Goal: Information Seeking & Learning: Check status

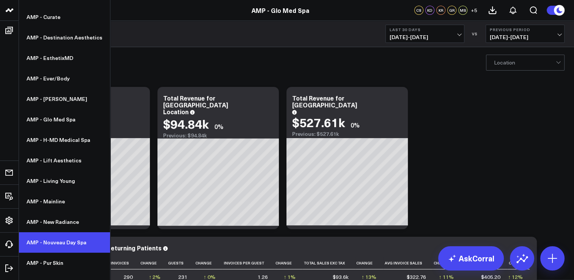
scroll to position [148, 0]
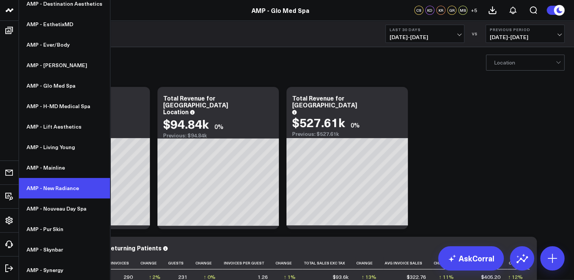
click at [63, 191] on link "AMP - New Radiance" at bounding box center [64, 188] width 91 height 20
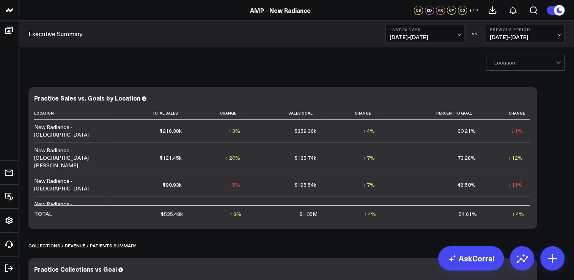
click at [443, 37] on span "[DATE] - [DATE]" at bounding box center [425, 37] width 71 height 6
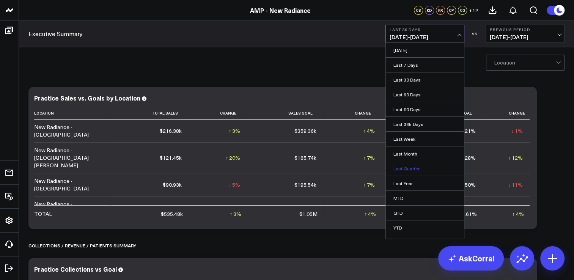
click at [425, 170] on link "Last Quarter" at bounding box center [425, 168] width 78 height 14
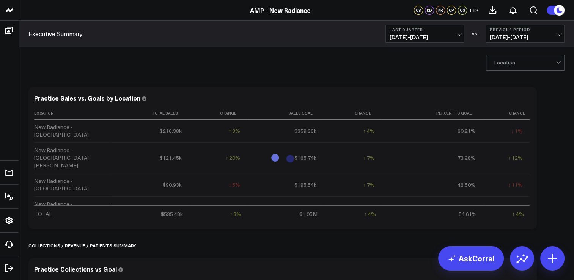
click at [510, 40] on span "01/01/25 - 03/31/25" at bounding box center [525, 37] width 71 height 6
click at [500, 95] on link "No Comparison" at bounding box center [525, 94] width 78 height 14
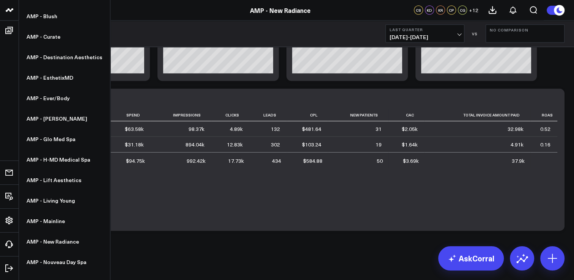
scroll to position [148, 0]
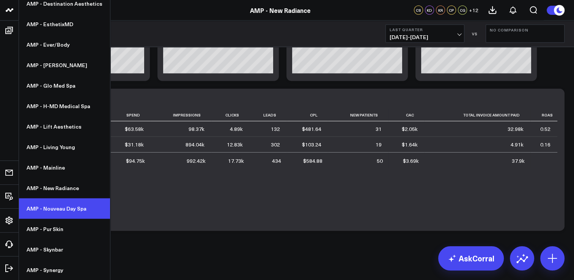
click at [70, 207] on link "AMP - Nouveau Day Spa" at bounding box center [64, 208] width 91 height 20
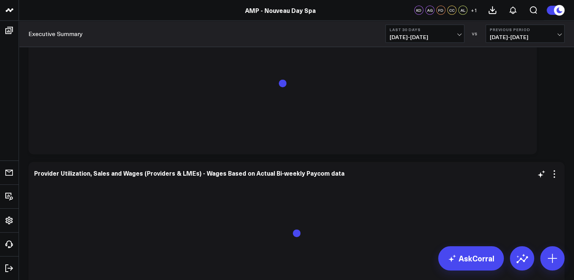
scroll to position [2315, 0]
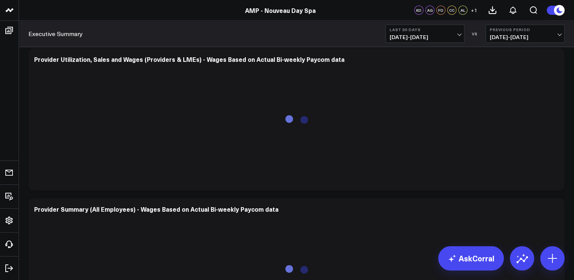
click at [406, 34] on span "07/14/25 - 08/12/25" at bounding box center [425, 37] width 71 height 6
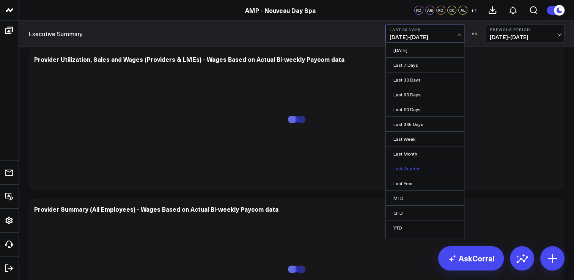
click at [412, 170] on link "Last Quarter" at bounding box center [425, 168] width 78 height 14
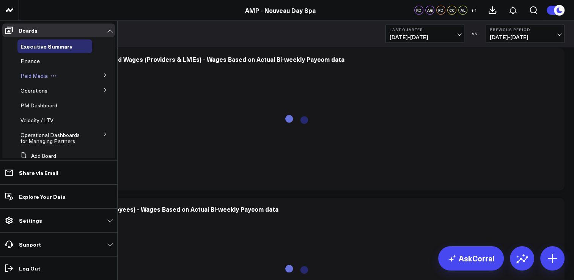
click at [33, 80] on div "Paid Media" at bounding box center [54, 76] width 75 height 14
click at [33, 77] on span "Paid Media" at bounding box center [33, 75] width 27 height 7
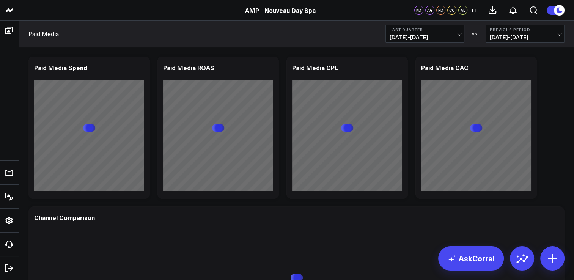
click at [520, 38] on span "[DATE] - [DATE]" at bounding box center [525, 37] width 71 height 6
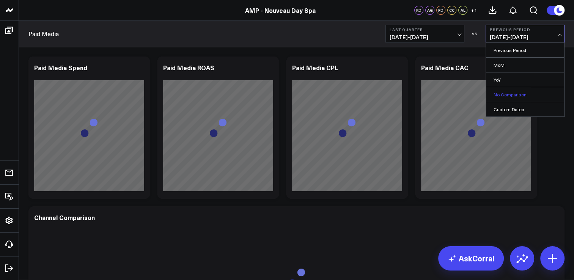
click at [506, 90] on link "No Comparison" at bounding box center [525, 94] width 78 height 14
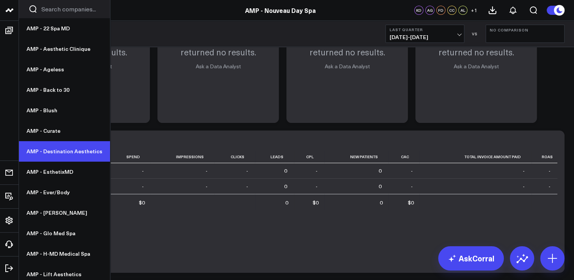
scroll to position [148, 0]
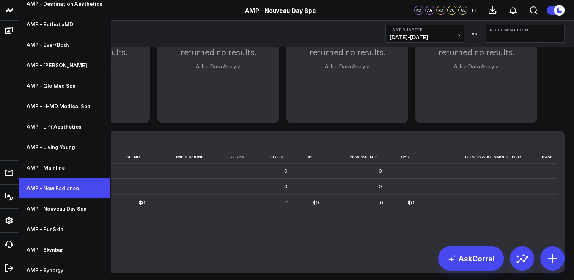
click at [70, 186] on link "AMP - New Radiance" at bounding box center [64, 188] width 91 height 20
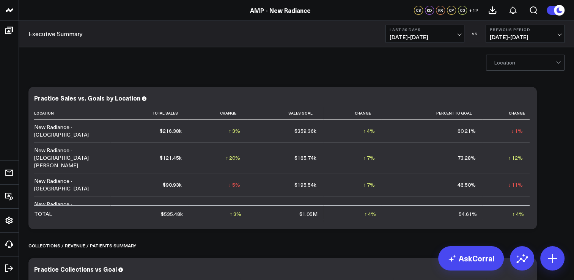
click at [454, 34] on button "Last 30 Days [DATE] - [DATE]" at bounding box center [425, 34] width 79 height 18
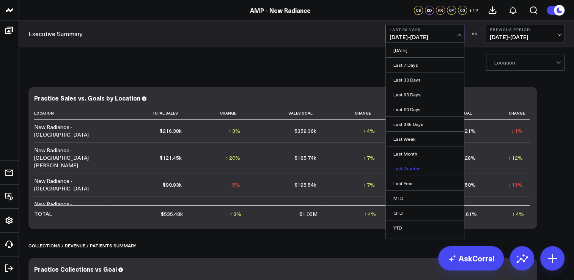
click at [414, 169] on link "Last Quarter" at bounding box center [425, 168] width 78 height 14
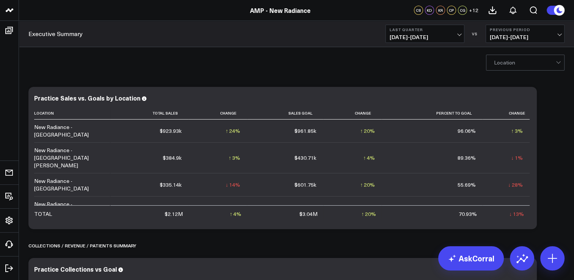
click at [549, 35] on span "01/01/25 - 03/31/25" at bounding box center [525, 37] width 71 height 6
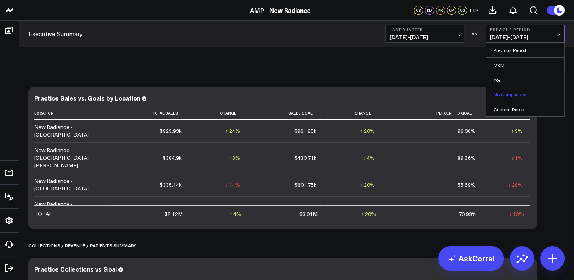
click at [519, 89] on link "No Comparison" at bounding box center [525, 94] width 78 height 14
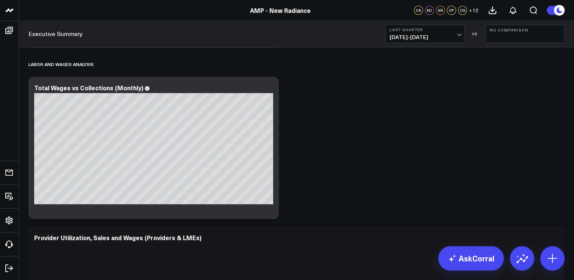
scroll to position [683, 0]
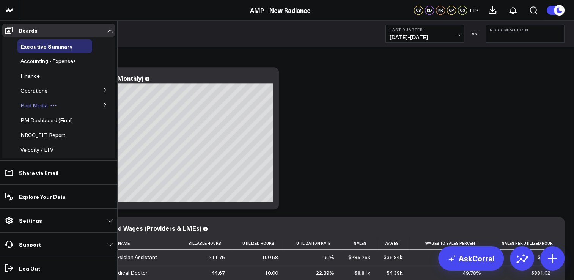
click at [30, 101] on div "Paid Media" at bounding box center [54, 106] width 75 height 14
click at [29, 102] on span "Paid Media" at bounding box center [33, 105] width 27 height 7
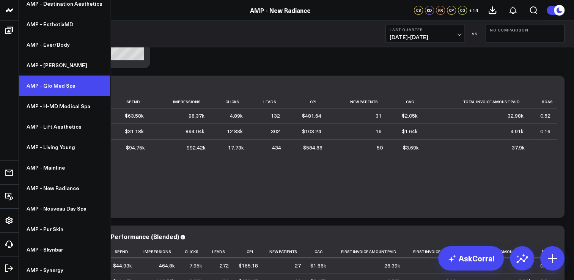
scroll to position [350, 0]
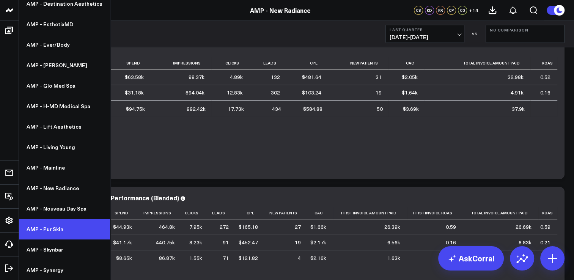
click at [63, 225] on link "AMP - Pur Skin" at bounding box center [64, 229] width 91 height 20
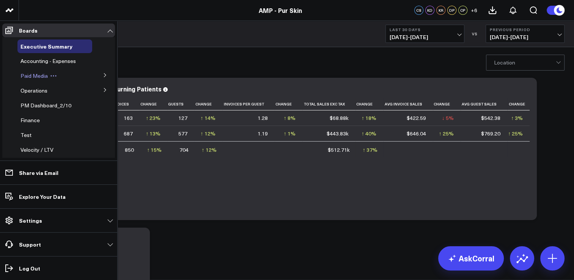
click at [38, 77] on span "Paid Media" at bounding box center [33, 75] width 27 height 7
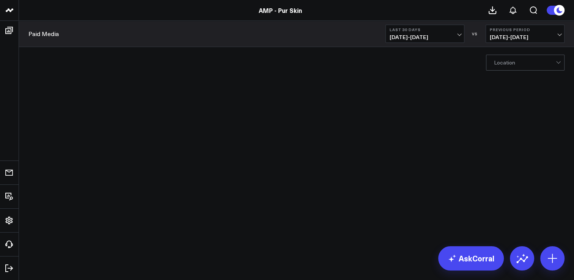
click at [417, 33] on button "Last 30 Days [DATE] - [DATE]" at bounding box center [425, 34] width 79 height 18
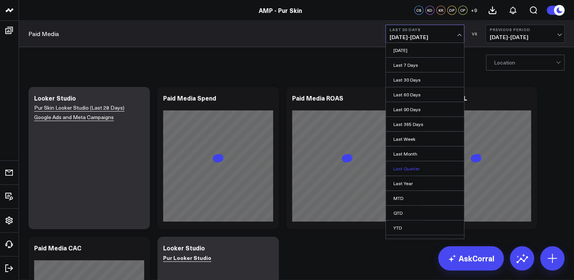
click at [397, 165] on link "Last Quarter" at bounding box center [425, 168] width 78 height 14
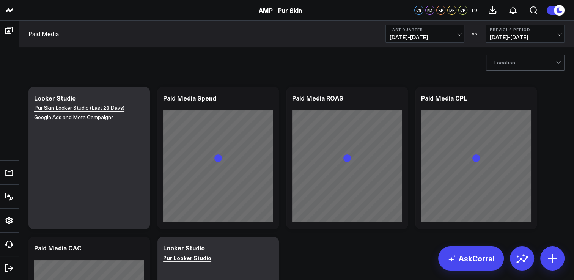
click at [497, 33] on button "Previous Period 01/01/25 - 03/31/25" at bounding box center [525, 34] width 79 height 18
click at [495, 92] on link "No Comparison" at bounding box center [525, 94] width 78 height 14
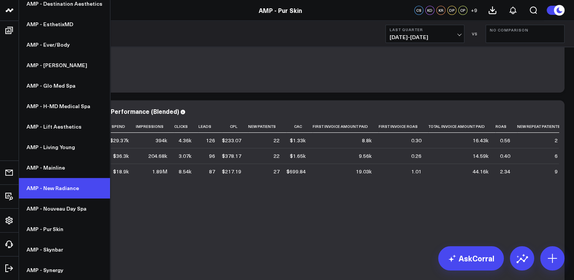
scroll to position [569, 0]
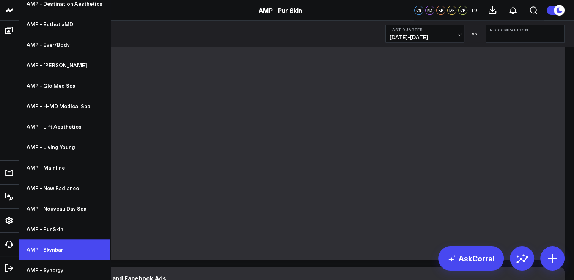
click at [54, 246] on link "AMP - Skynbar" at bounding box center [64, 249] width 91 height 20
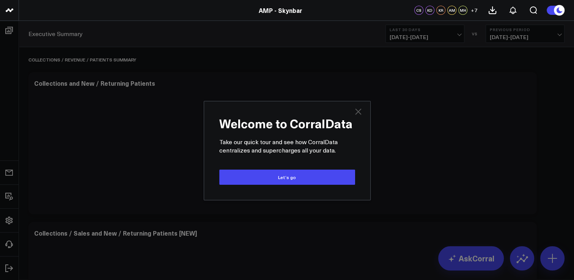
click at [356, 112] on icon at bounding box center [358, 111] width 9 height 9
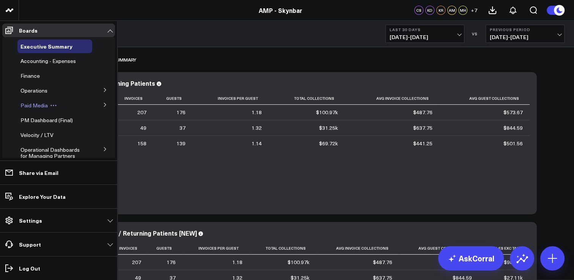
click at [35, 108] on span "Paid Media" at bounding box center [33, 105] width 27 height 7
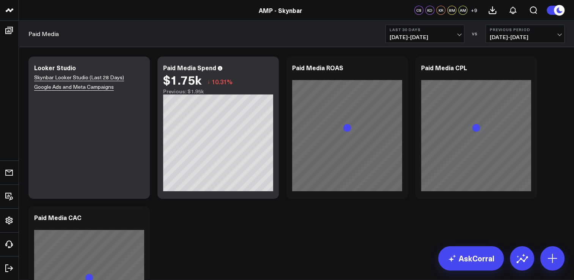
click at [458, 38] on span "07/14/25 - 08/12/25" at bounding box center [425, 37] width 71 height 6
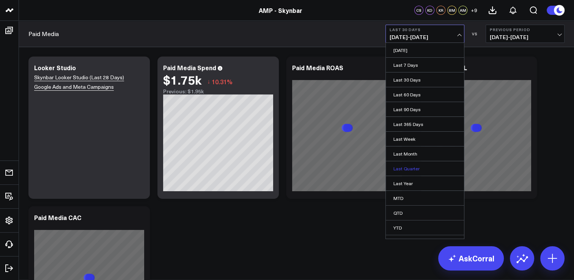
click at [414, 169] on link "Last Quarter" at bounding box center [425, 168] width 78 height 14
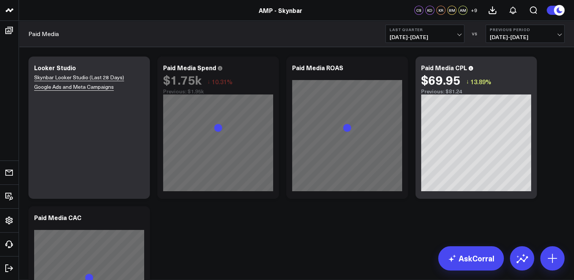
click at [500, 31] on b "Previous Period" at bounding box center [525, 29] width 71 height 5
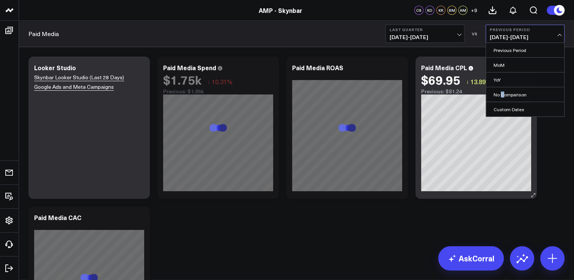
click at [502, 90] on link "No Comparison" at bounding box center [525, 94] width 78 height 14
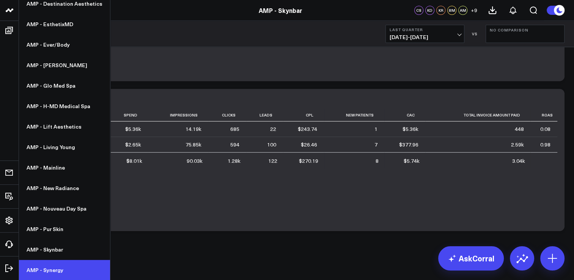
click at [61, 269] on link "AMP - Synergy" at bounding box center [64, 270] width 91 height 20
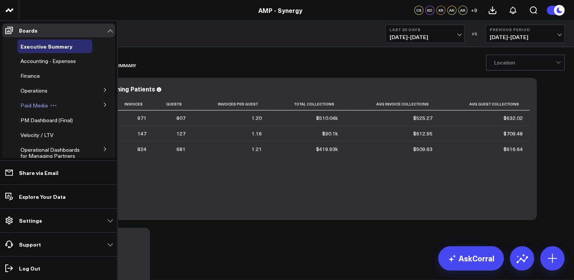
click at [39, 104] on span "Paid Media" at bounding box center [33, 105] width 27 height 7
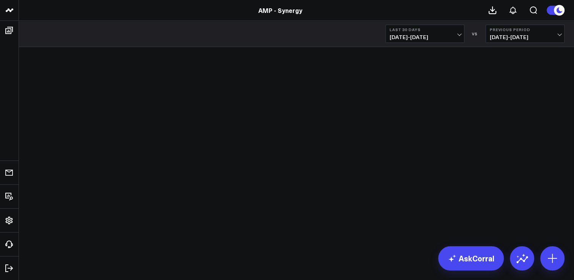
click at [437, 34] on span "[DATE] - [DATE]" at bounding box center [425, 37] width 71 height 6
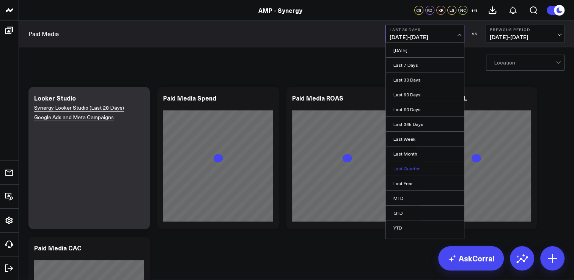
click at [414, 163] on link "Last Quarter" at bounding box center [425, 168] width 78 height 14
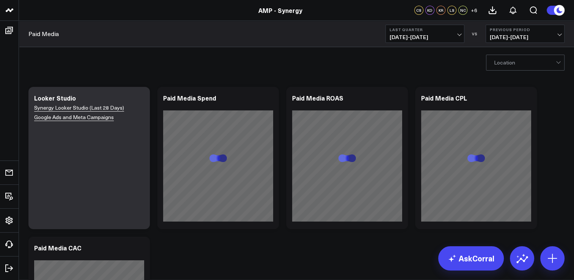
click at [496, 32] on button "Previous Period 01/01/25 - 03/31/25" at bounding box center [525, 34] width 79 height 18
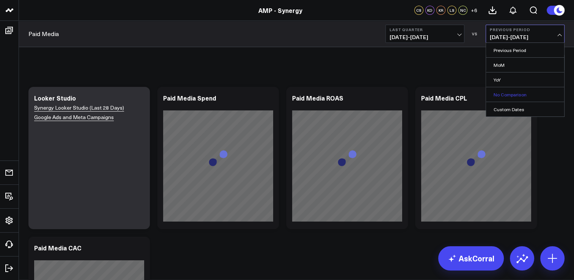
click at [501, 91] on link "No Comparison" at bounding box center [525, 94] width 78 height 14
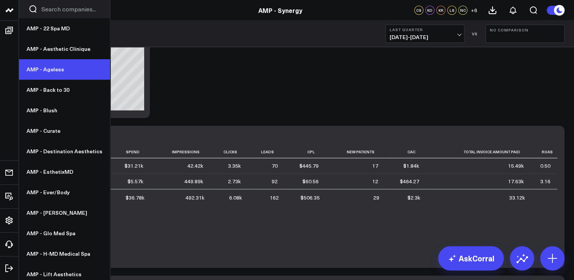
scroll to position [182, 0]
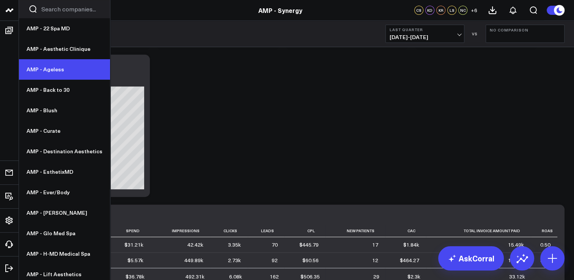
click at [54, 66] on link "AMP - Ageless" at bounding box center [64, 69] width 91 height 20
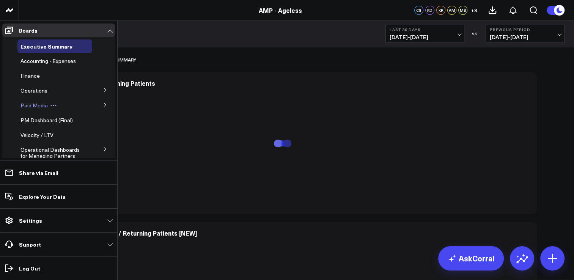
click at [40, 105] on span "Paid Media" at bounding box center [33, 105] width 27 height 7
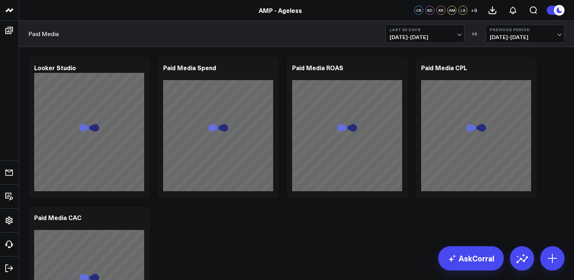
click at [431, 27] on b "Last 30 Days" at bounding box center [425, 29] width 71 height 5
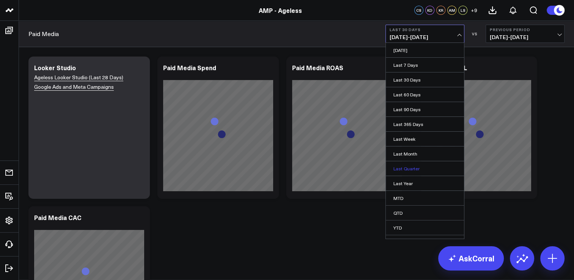
click at [415, 169] on link "Last Quarter" at bounding box center [425, 168] width 78 height 14
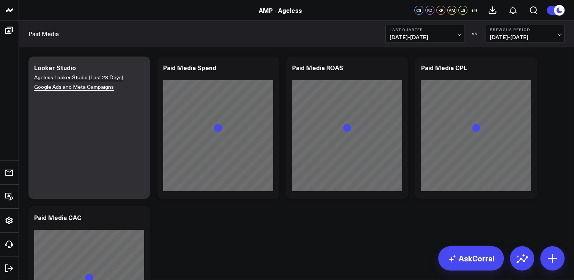
click at [507, 43] on div "Paid Media Last Quarter 04/01/25 - 06/30/25 VS Previous Period 01/01/25 - 03/31…" at bounding box center [296, 34] width 555 height 26
click at [507, 40] on span "01/01/25 - 03/31/25" at bounding box center [525, 37] width 71 height 6
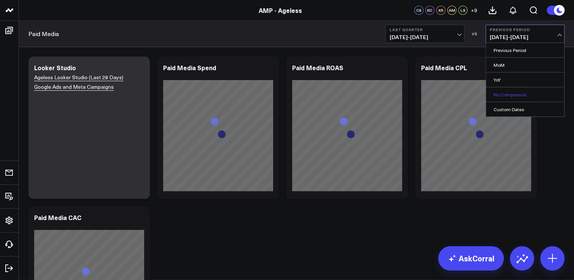
click at [504, 96] on link "No Comparison" at bounding box center [525, 94] width 78 height 14
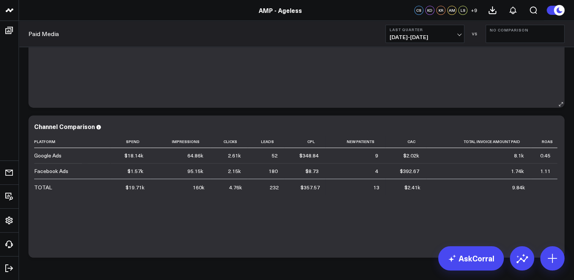
scroll to position [417, 0]
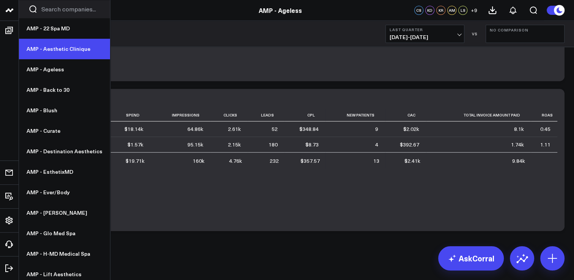
click at [64, 52] on link "AMP - Aesthetic Clinique" at bounding box center [64, 49] width 91 height 20
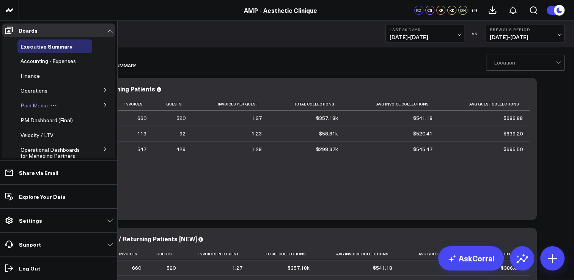
click at [28, 102] on span "Paid Media" at bounding box center [33, 105] width 27 height 7
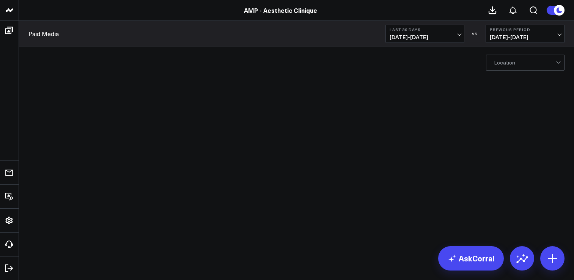
click at [410, 33] on button "Last 30 Days [DATE] - [DATE]" at bounding box center [425, 34] width 79 height 18
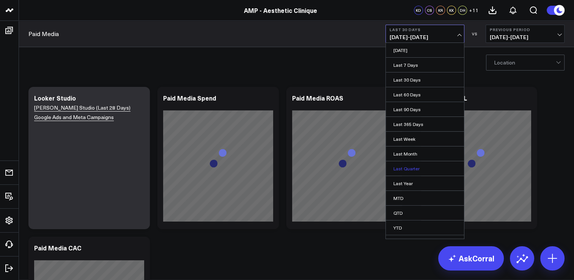
click at [411, 166] on link "Last Quarter" at bounding box center [425, 168] width 78 height 14
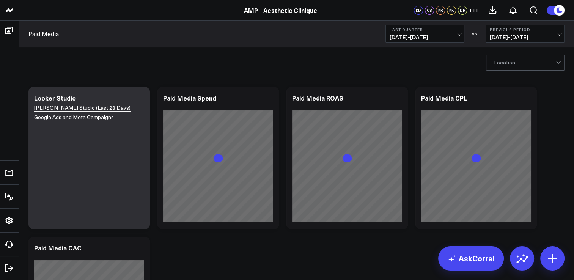
click at [494, 39] on span "[DATE] - [DATE]" at bounding box center [525, 37] width 71 height 6
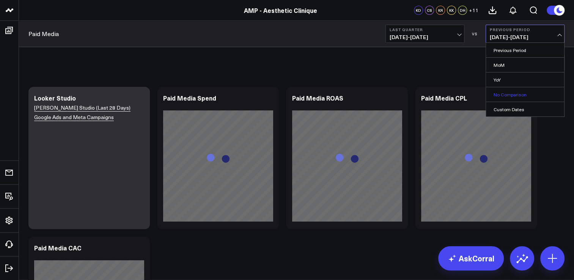
click at [506, 94] on link "No Comparison" at bounding box center [525, 94] width 78 height 14
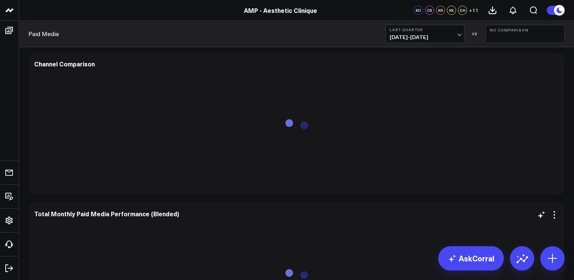
scroll to position [343, 0]
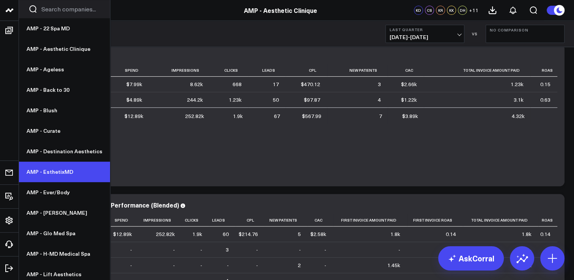
click at [58, 168] on link "AMP - EsthetixMD" at bounding box center [64, 172] width 91 height 20
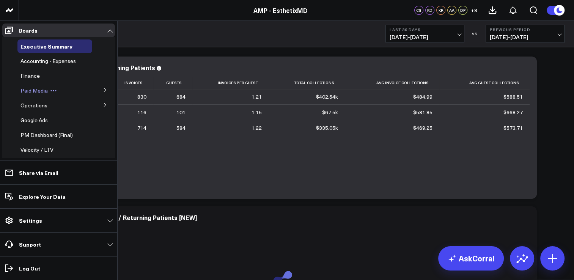
click at [33, 93] on span "Paid Media" at bounding box center [33, 90] width 27 height 7
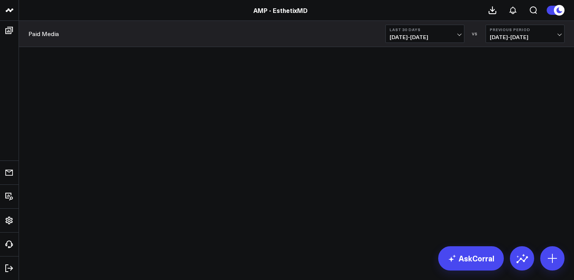
click at [451, 40] on button "Last 30 Days [DATE] - [DATE]" at bounding box center [425, 34] width 79 height 18
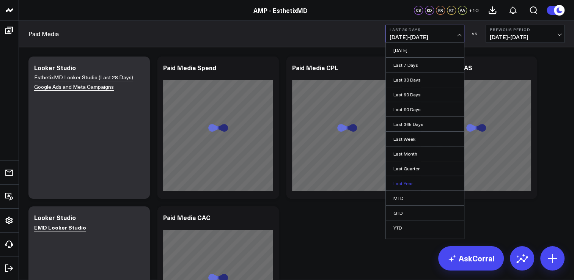
click at [415, 182] on link "Last Year" at bounding box center [425, 183] width 78 height 14
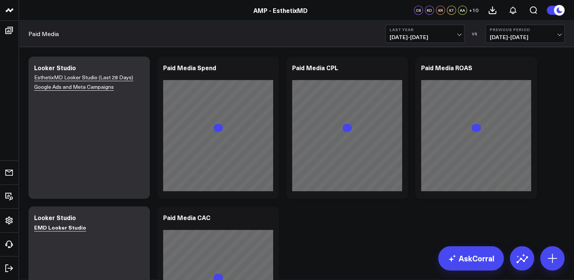
click at [433, 35] on span "01/01/24 - 12/31/24" at bounding box center [425, 37] width 71 height 6
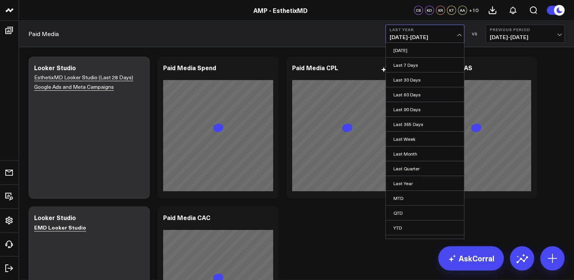
drag, startPoint x: 407, startPoint y: 164, endPoint x: 408, endPoint y: 160, distance: 4.2
click at [408, 164] on link "Last Quarter" at bounding box center [425, 168] width 78 height 14
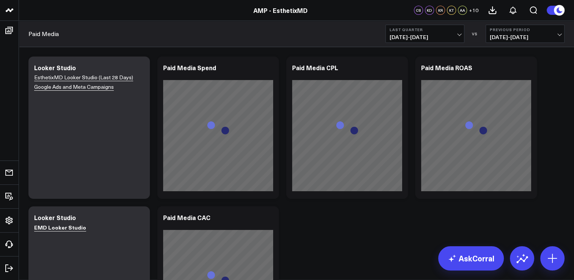
click at [515, 25] on button "Previous Period 01/01/25 - 03/31/25" at bounding box center [525, 34] width 79 height 18
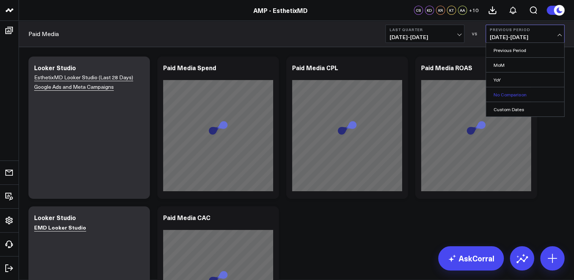
click at [506, 90] on link "No Comparison" at bounding box center [525, 94] width 78 height 14
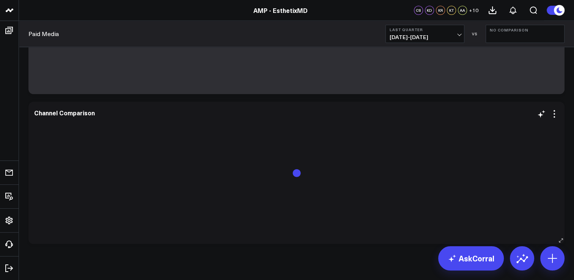
scroll to position [567, 0]
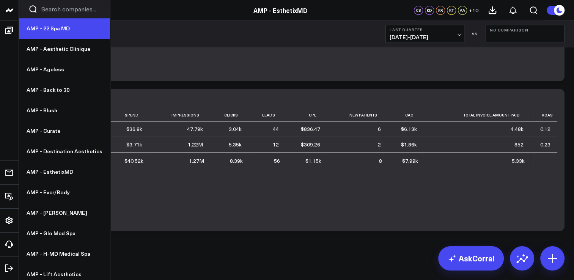
click at [61, 27] on link "AMP - 22 Spa MD" at bounding box center [64, 28] width 91 height 20
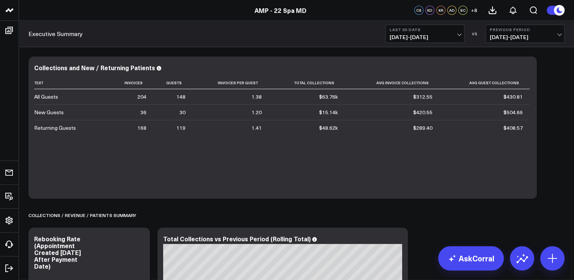
click at [410, 42] on button "Last 30 Days [DATE] - [DATE]" at bounding box center [425, 34] width 79 height 18
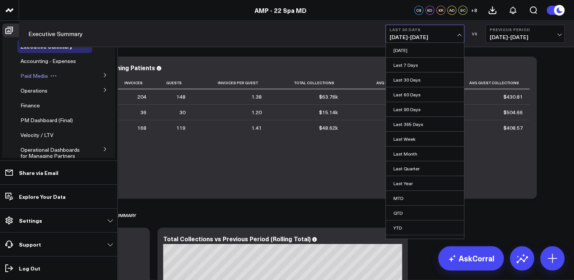
click at [38, 77] on span "Paid Media" at bounding box center [33, 75] width 27 height 7
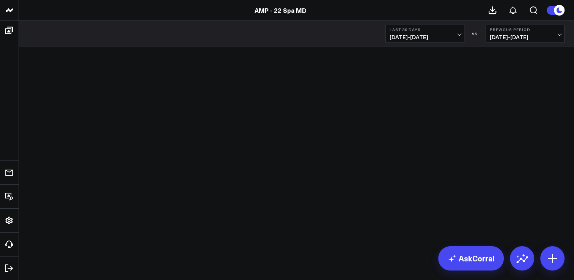
drag, startPoint x: 0, startPoint y: 0, endPoint x: 420, endPoint y: 39, distance: 421.6
click at [420, 39] on span "[DATE] - [DATE]" at bounding box center [425, 37] width 71 height 6
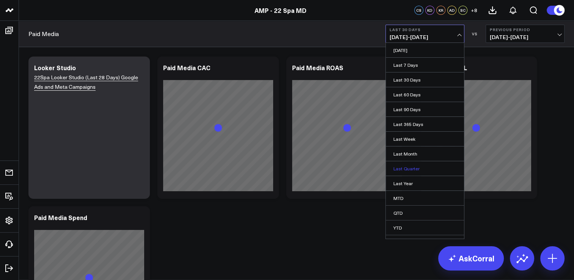
click at [413, 166] on link "Last Quarter" at bounding box center [425, 168] width 78 height 14
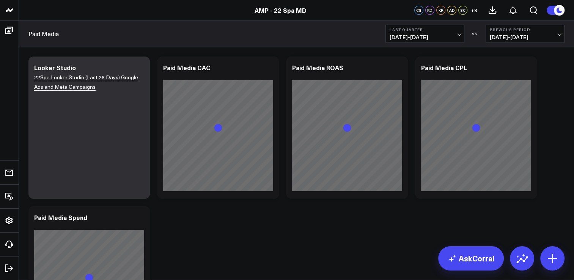
click at [501, 41] on button "Previous Period [DATE] - [DATE]" at bounding box center [525, 34] width 79 height 18
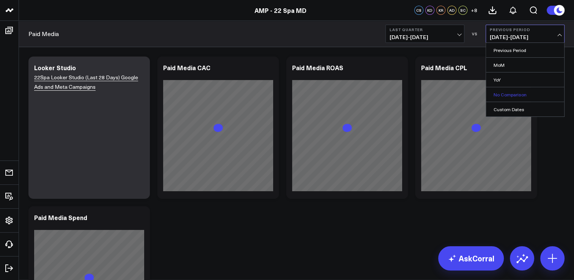
click at [499, 92] on link "No Comparison" at bounding box center [525, 94] width 78 height 14
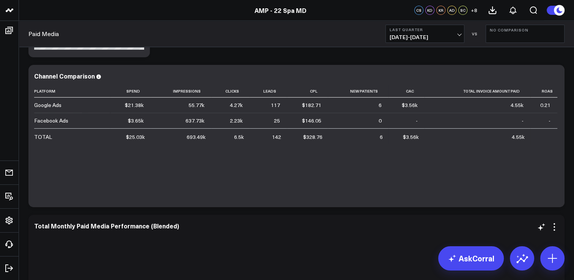
scroll to position [228, 0]
